Goal: Navigation & Orientation: Find specific page/section

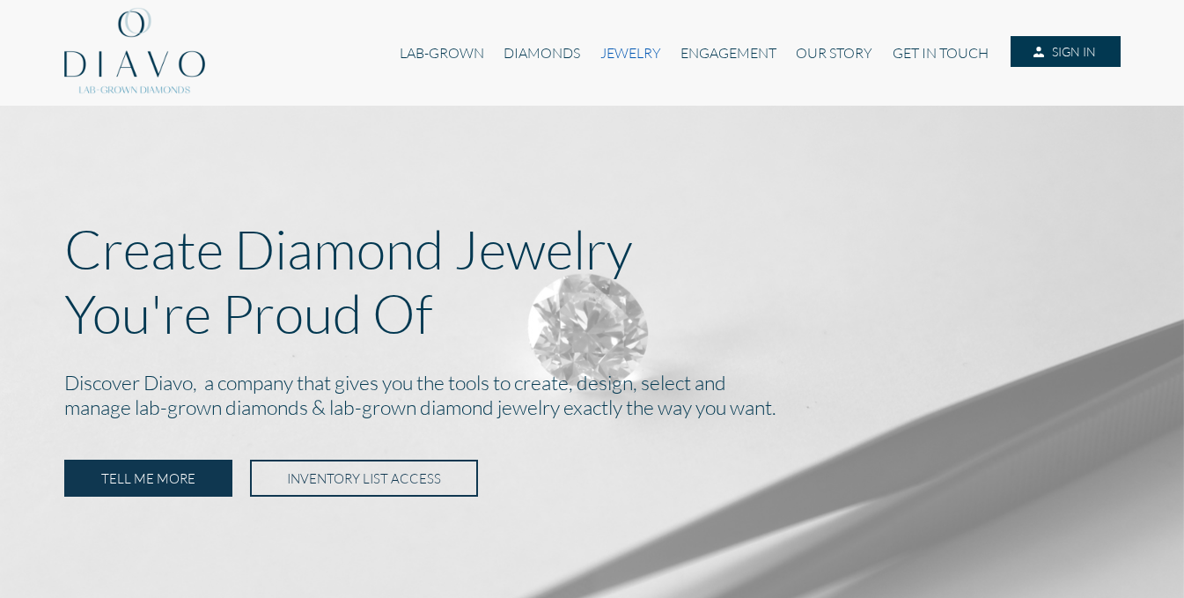
click at [648, 55] on link "JEWELRY" at bounding box center [630, 52] width 80 height 33
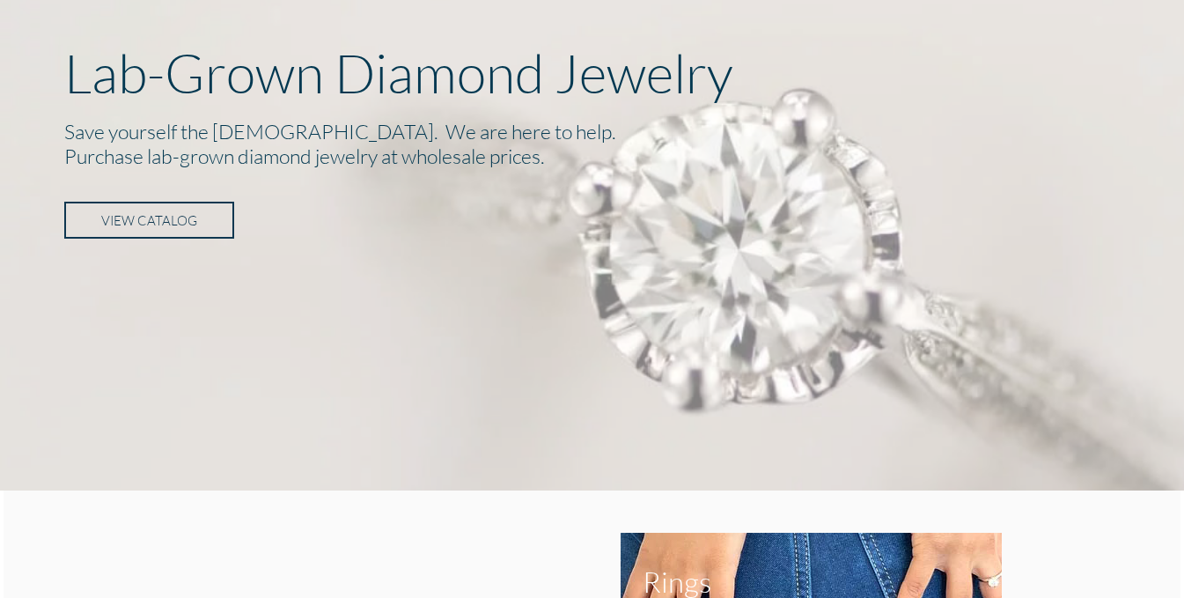
click at [162, 235] on link "VIEW CATALOG" at bounding box center [149, 220] width 170 height 37
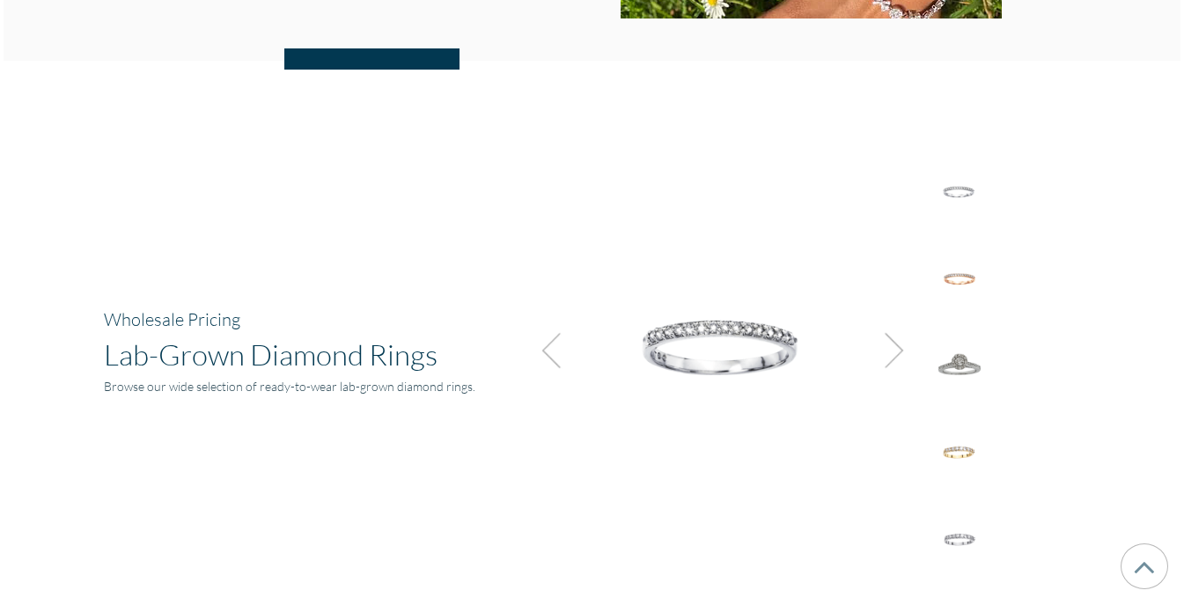
scroll to position [1224, 0]
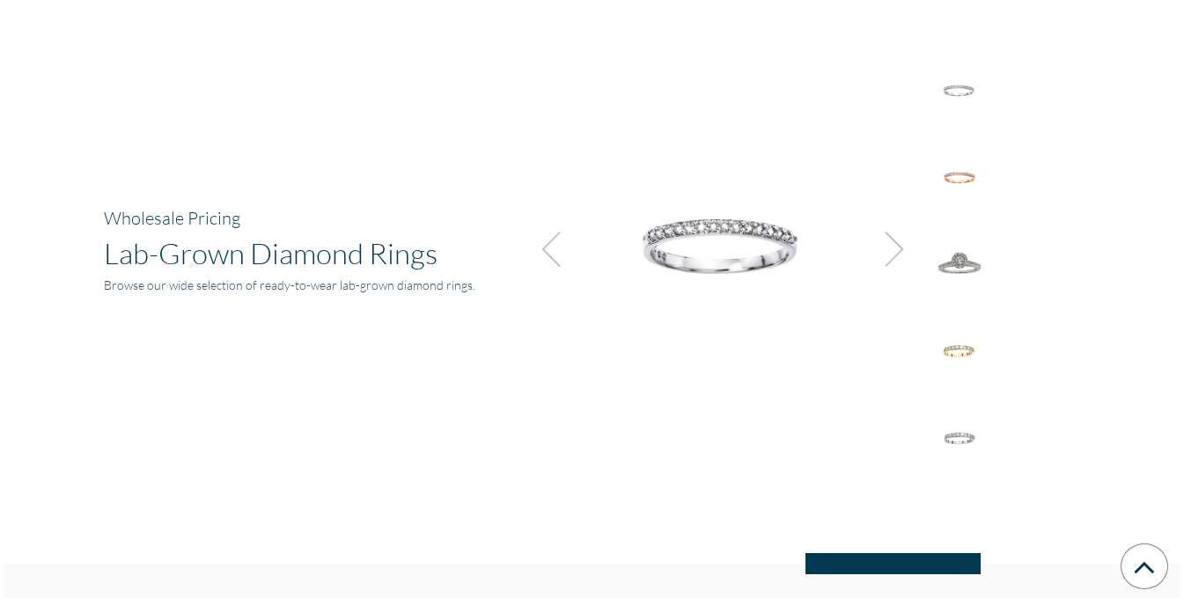
click at [883, 247] on img at bounding box center [889, 249] width 48 height 48
click at [886, 247] on img at bounding box center [889, 249] width 48 height 48
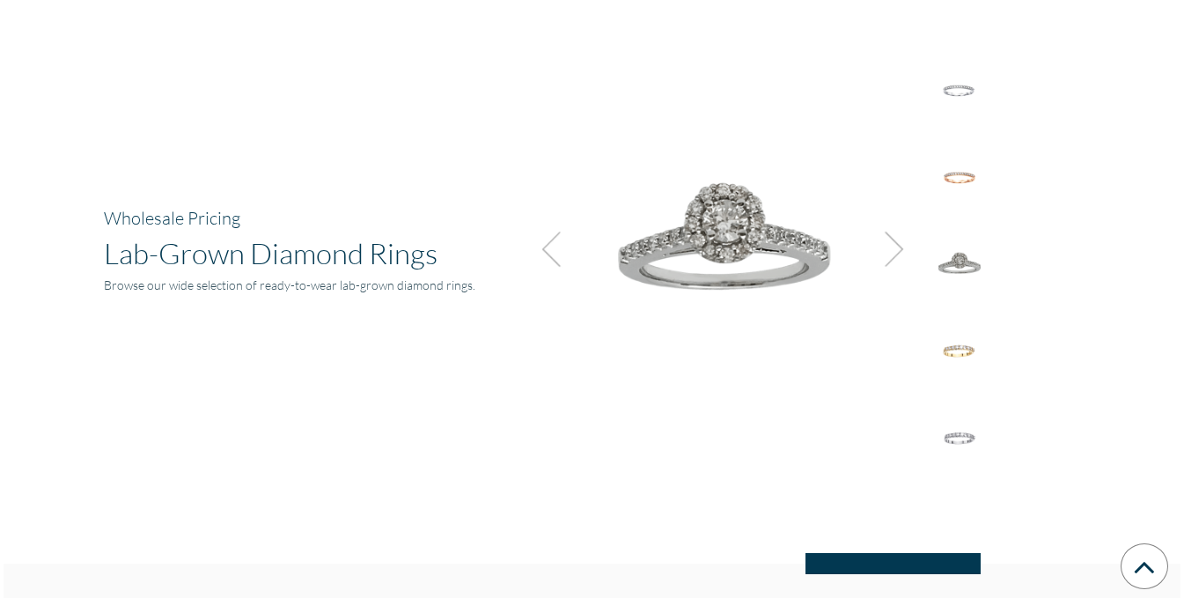
click at [886, 247] on img at bounding box center [889, 249] width 48 height 48
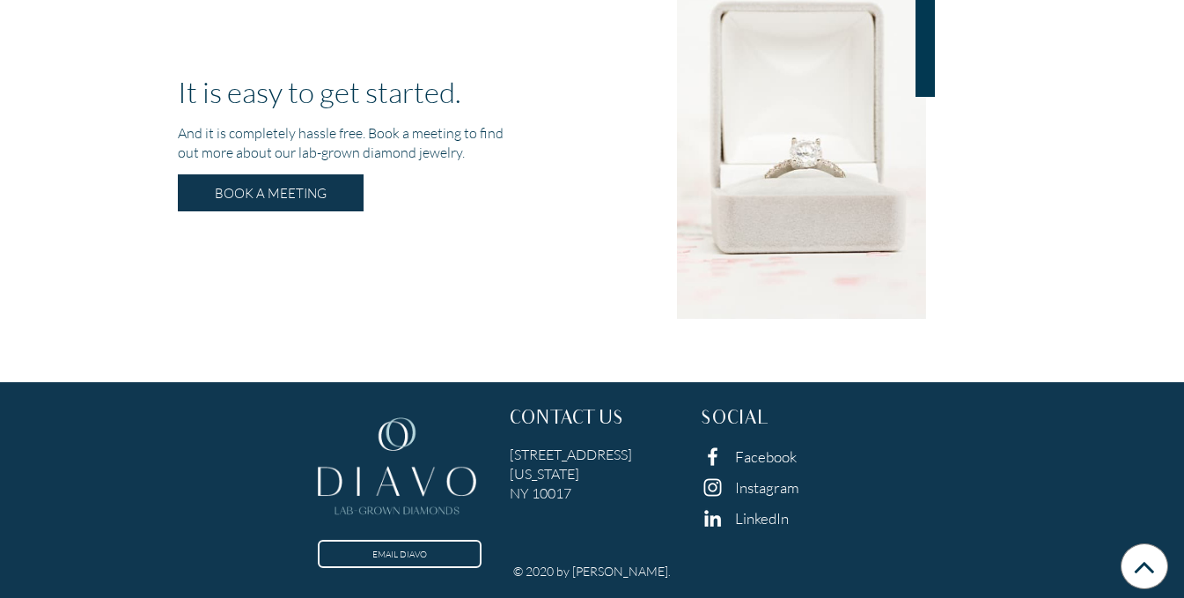
scroll to position [3456, 0]
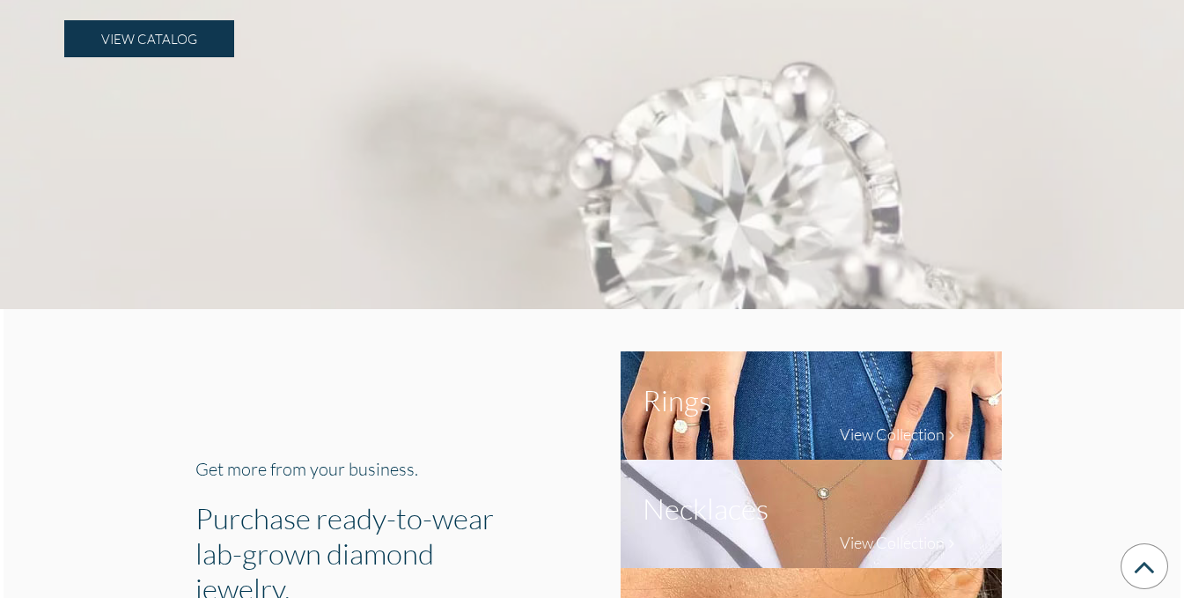
scroll to position [176, 0]
